Goal: Information Seeking & Learning: Understand process/instructions

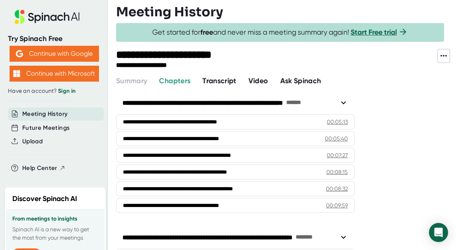
scroll to position [127, 0]
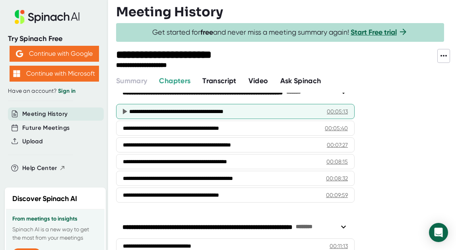
click at [289, 112] on div "**********" at bounding box center [225, 111] width 192 height 8
click at [242, 105] on div "**********" at bounding box center [235, 111] width 238 height 15
click at [125, 110] on icon at bounding box center [125, 112] width 4 height 6
click at [331, 106] on div "**********" at bounding box center [235, 111] width 238 height 15
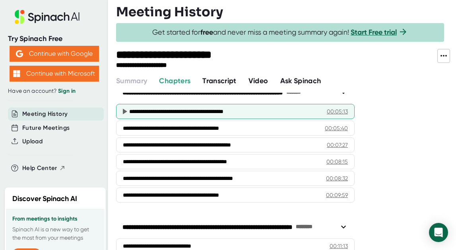
click at [331, 106] on div "**********" at bounding box center [235, 111] width 238 height 15
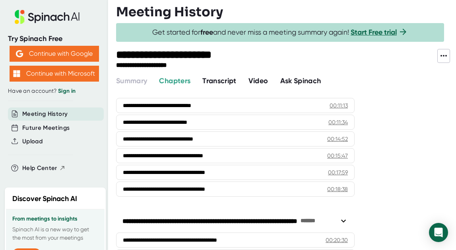
scroll to position [0, 0]
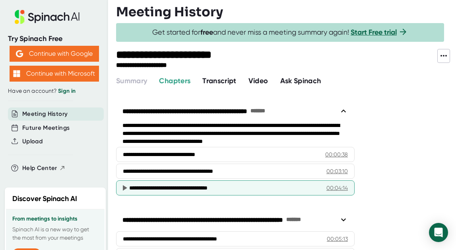
click at [124, 186] on icon at bounding box center [125, 188] width 4 height 6
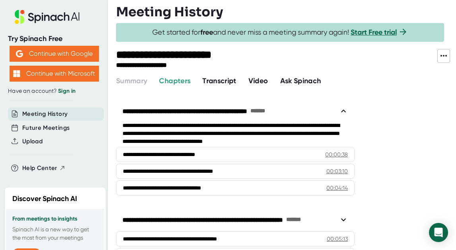
click at [227, 79] on span "Transcript" at bounding box center [219, 80] width 34 height 9
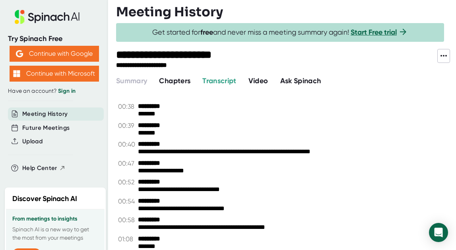
click at [171, 81] on span "Chapters" at bounding box center [174, 80] width 31 height 9
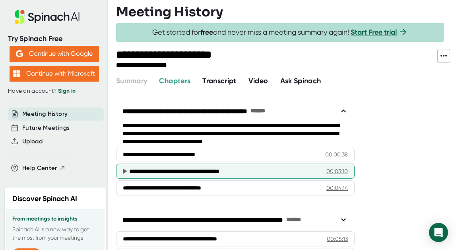
click at [122, 169] on icon at bounding box center [125, 171] width 10 height 10
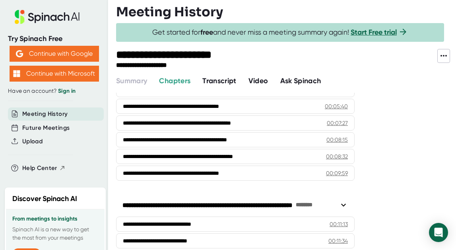
scroll to position [136, 0]
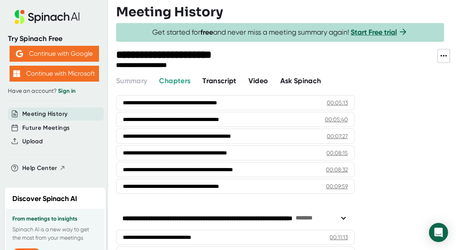
click at [122, 169] on icon at bounding box center [125, 170] width 10 height 10
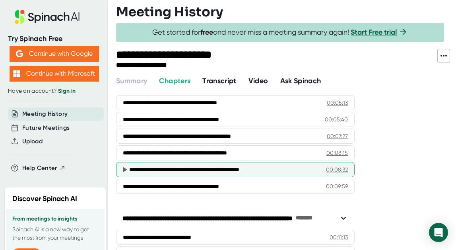
click at [334, 167] on div "00:08:32" at bounding box center [337, 169] width 22 height 8
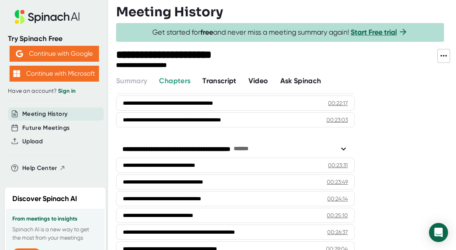
scroll to position [488, 0]
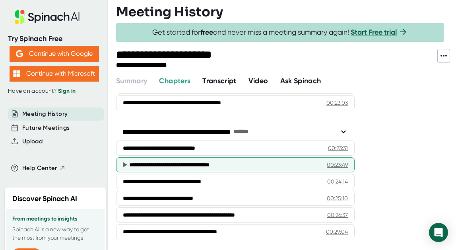
click at [122, 162] on icon at bounding box center [125, 165] width 10 height 10
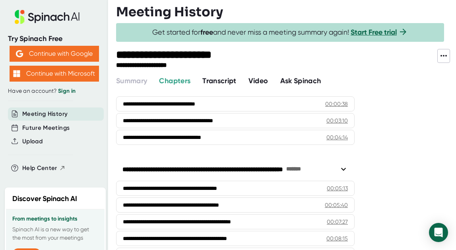
scroll to position [0, 0]
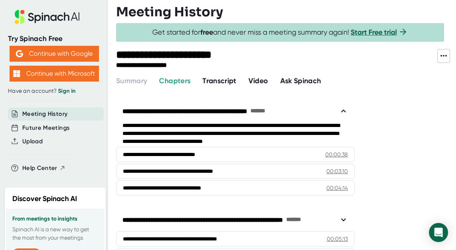
click at [229, 78] on span "Transcript" at bounding box center [219, 80] width 34 height 9
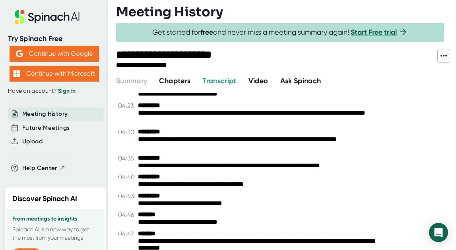
scroll to position [1417, 0]
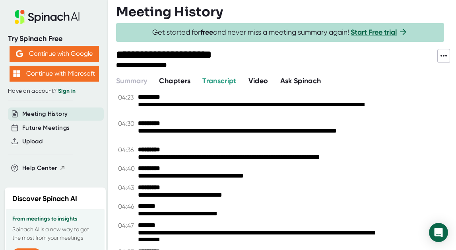
click at [190, 77] on span "Chapters" at bounding box center [174, 80] width 31 height 9
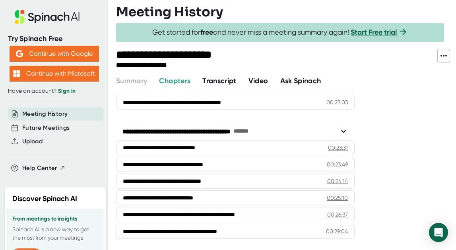
scroll to position [488, 0]
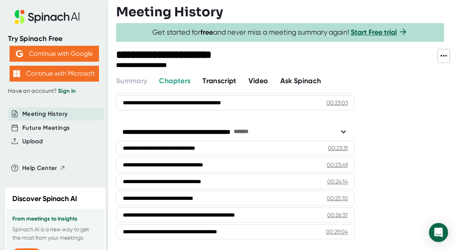
click at [215, 82] on span "Transcript" at bounding box center [219, 80] width 34 height 9
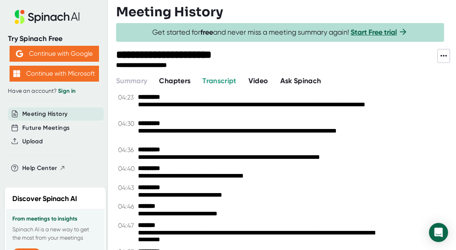
click at [182, 82] on span "Chapters" at bounding box center [174, 80] width 31 height 9
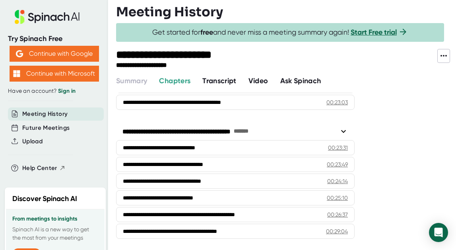
scroll to position [488, 0]
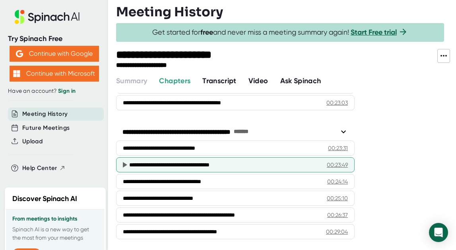
click at [190, 165] on div "**********" at bounding box center [224, 165] width 191 height 8
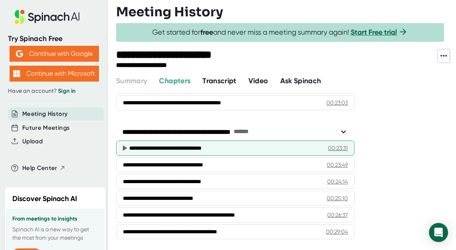
click at [202, 149] on div "**********" at bounding box center [225, 148] width 192 height 8
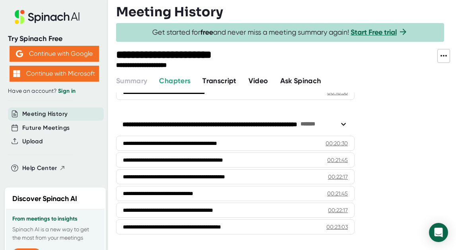
scroll to position [365, 0]
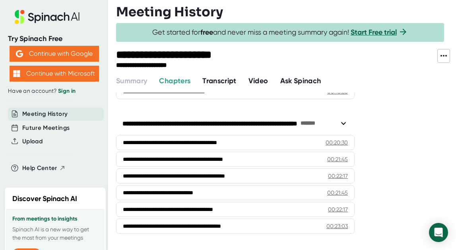
click at [223, 83] on span "Transcript" at bounding box center [219, 80] width 34 height 9
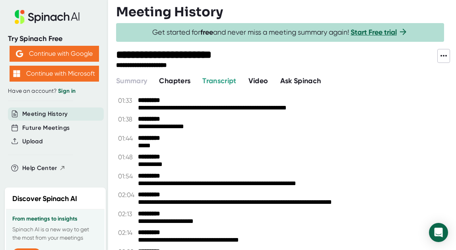
click at [174, 77] on span "Chapters" at bounding box center [174, 80] width 31 height 9
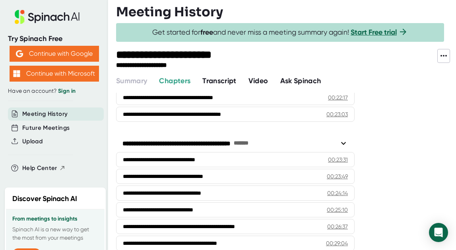
scroll to position [488, 0]
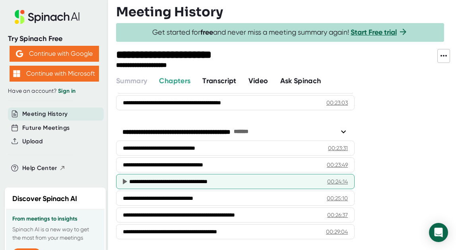
click at [186, 177] on div "**********" at bounding box center [225, 181] width 192 height 8
click at [123, 180] on icon at bounding box center [125, 181] width 4 height 6
click at [336, 178] on div "00:24:14" at bounding box center [337, 181] width 21 height 8
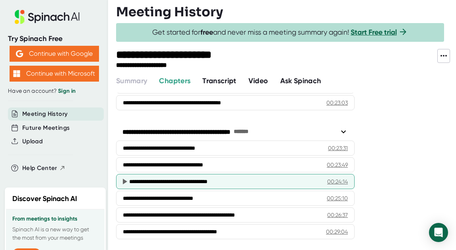
click at [336, 178] on div "00:24:14" at bounding box center [337, 181] width 21 height 8
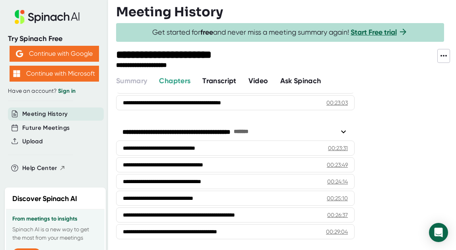
click at [260, 82] on span "Video" at bounding box center [258, 80] width 20 height 9
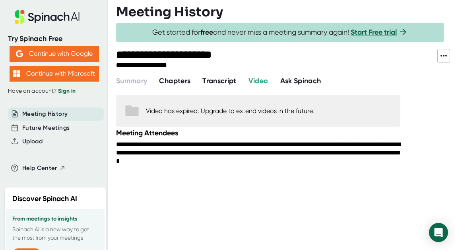
click at [306, 81] on span "Ask Spinach" at bounding box center [300, 80] width 41 height 9
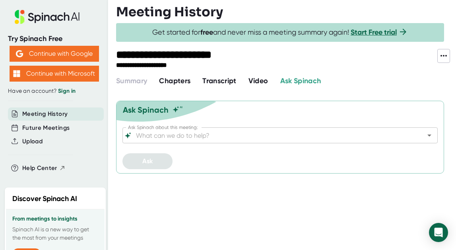
click at [238, 81] on div "Transcript" at bounding box center [225, 81] width 46 height 11
click at [175, 82] on span "Chapters" at bounding box center [174, 80] width 31 height 9
